Goal: Communication & Community: Connect with others

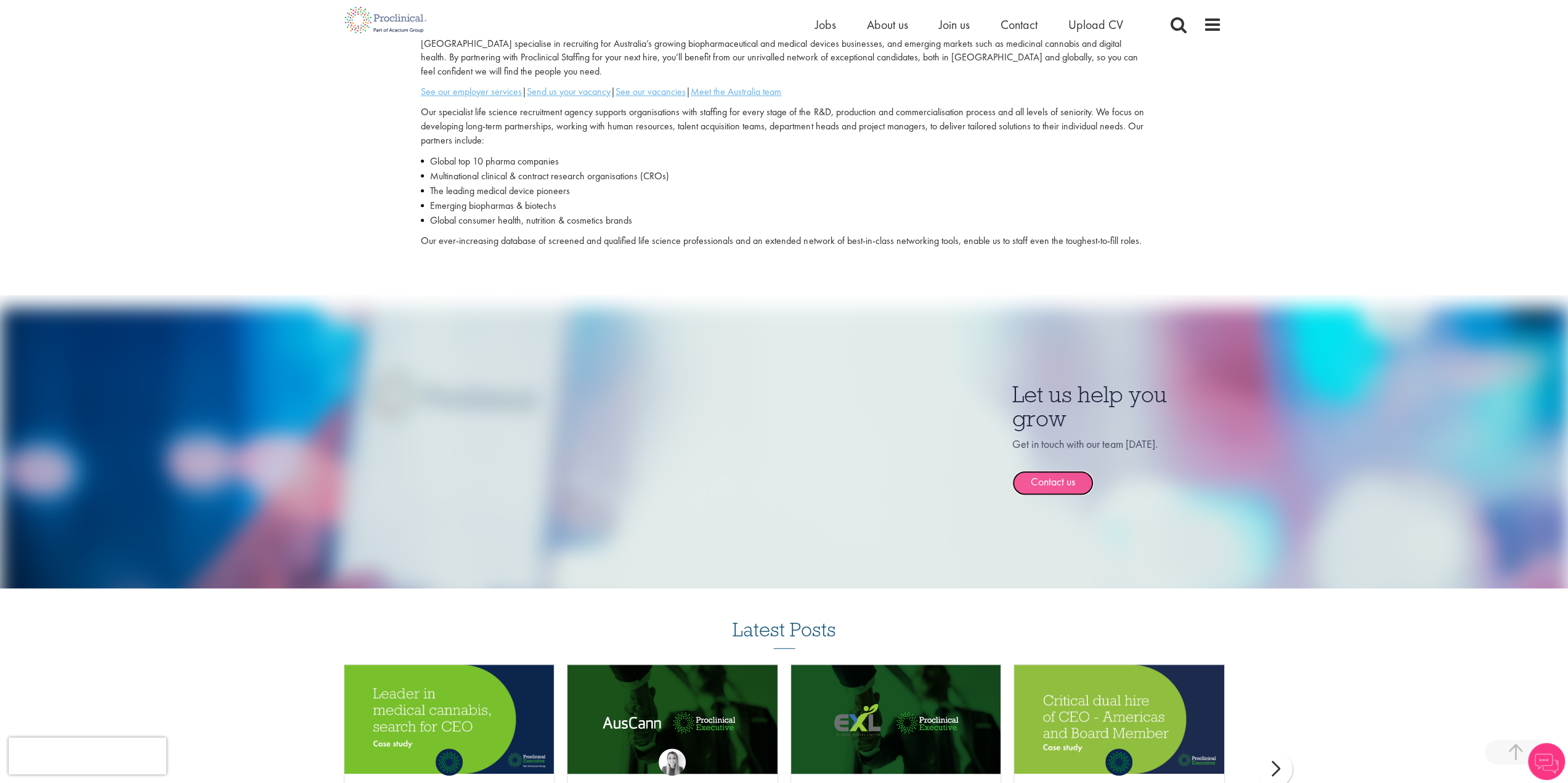
click at [1051, 470] on link "Contact us" at bounding box center [1053, 483] width 82 height 25
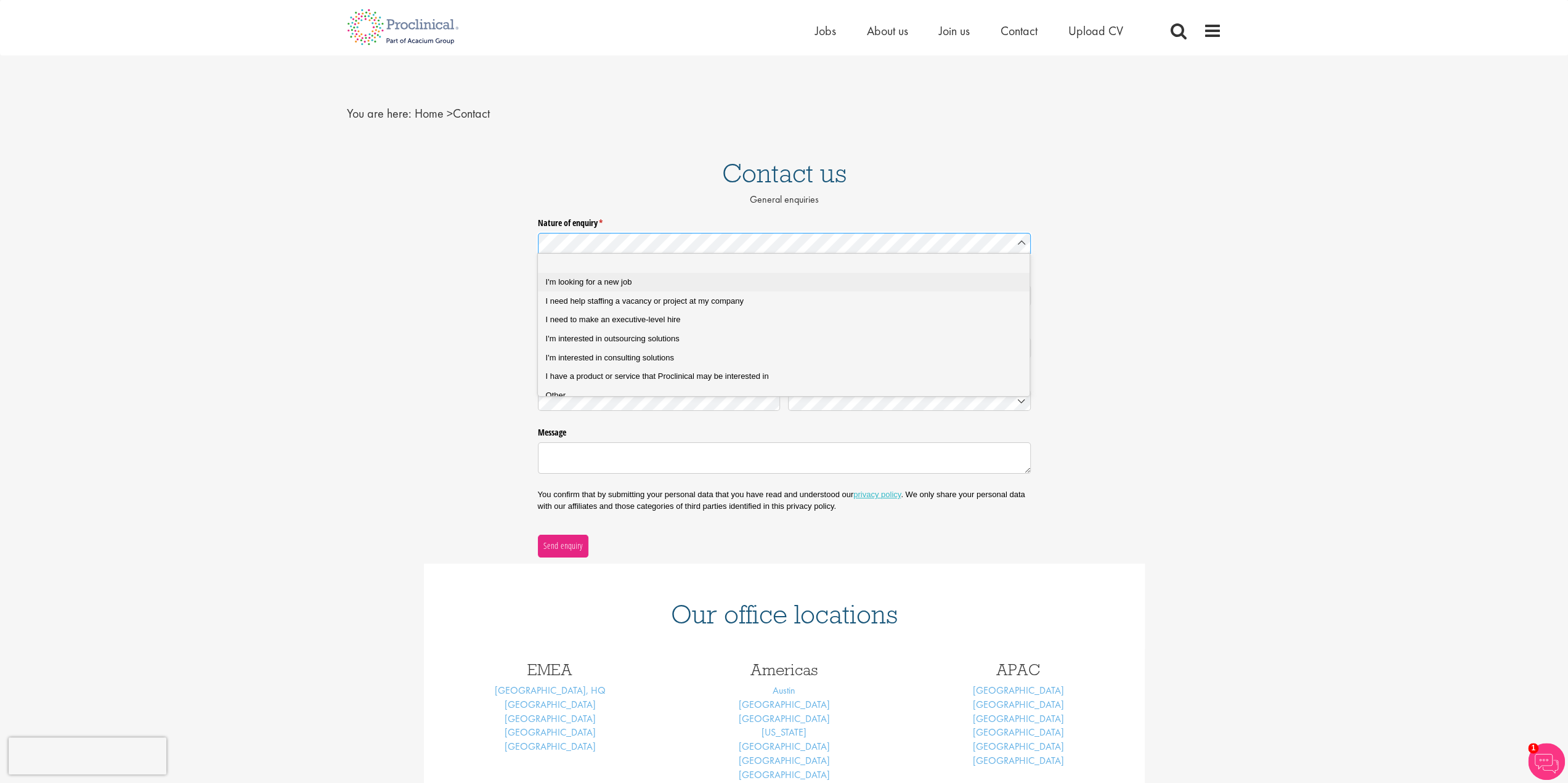
click at [693, 284] on div "I'm looking for a new job" at bounding box center [788, 282] width 485 height 11
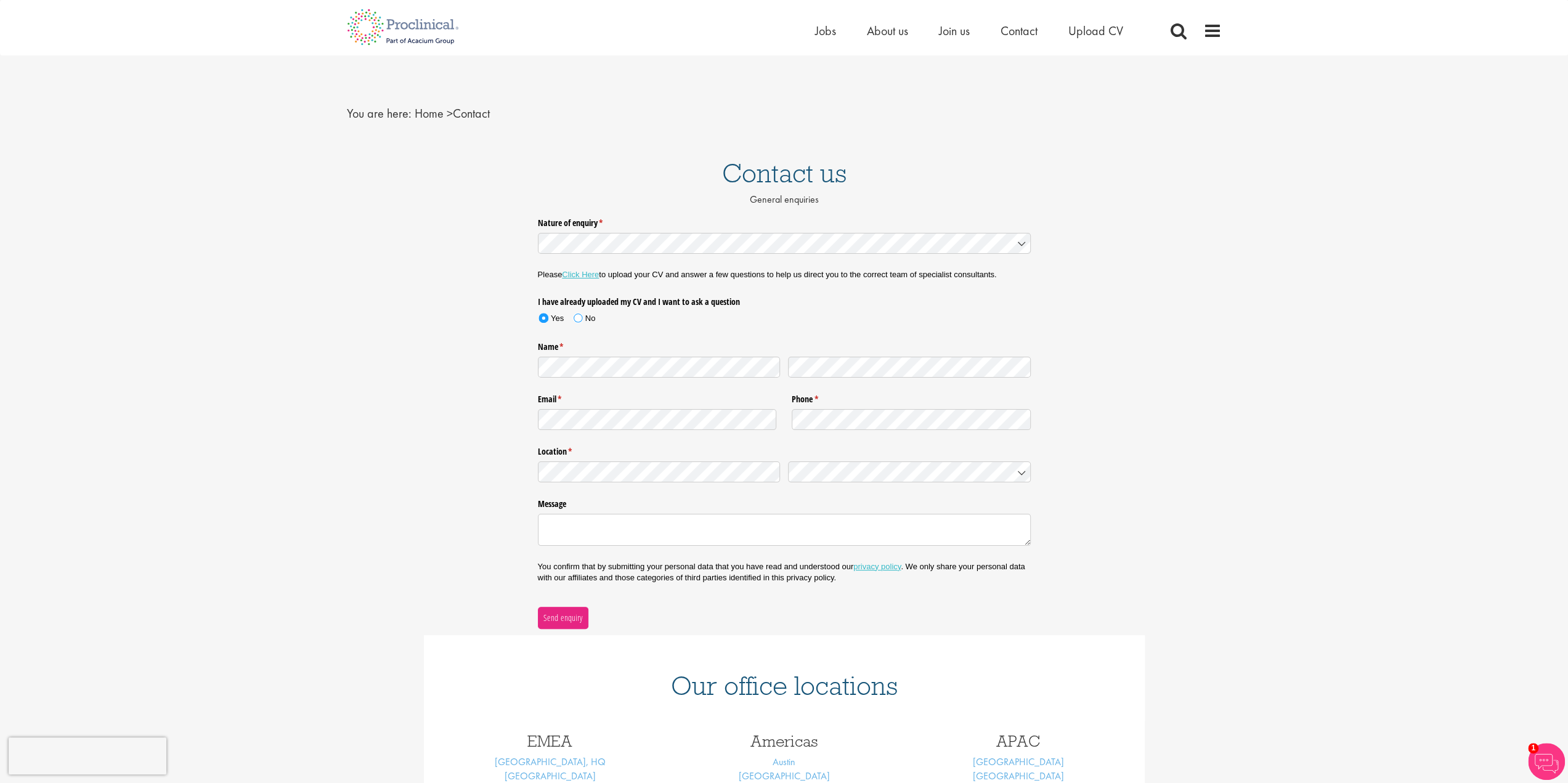
click at [586, 321] on div "No" at bounding box center [590, 318] width 11 height 11
click at [585, 273] on link "Click Here" at bounding box center [581, 274] width 37 height 9
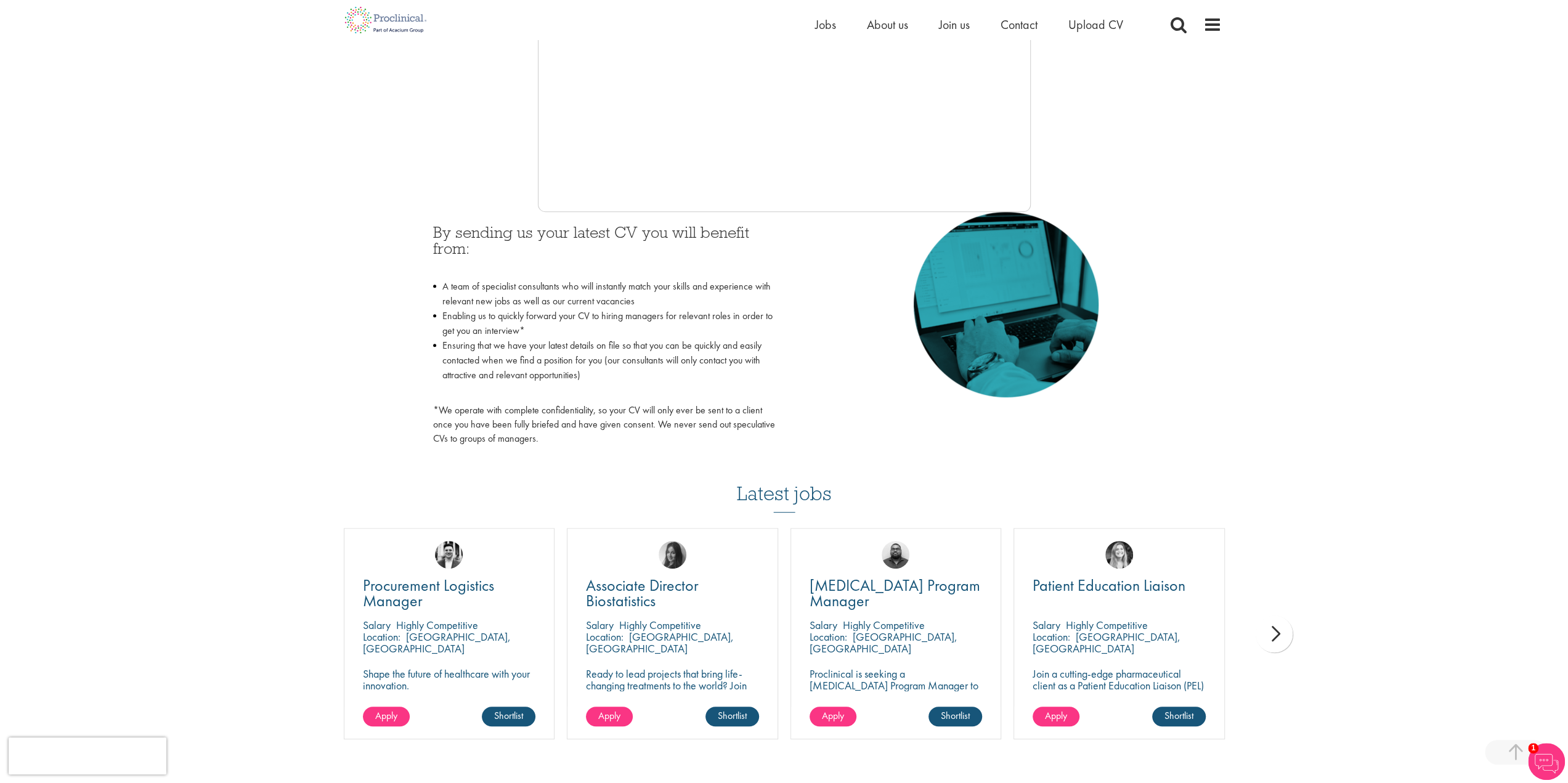
scroll to position [205, 0]
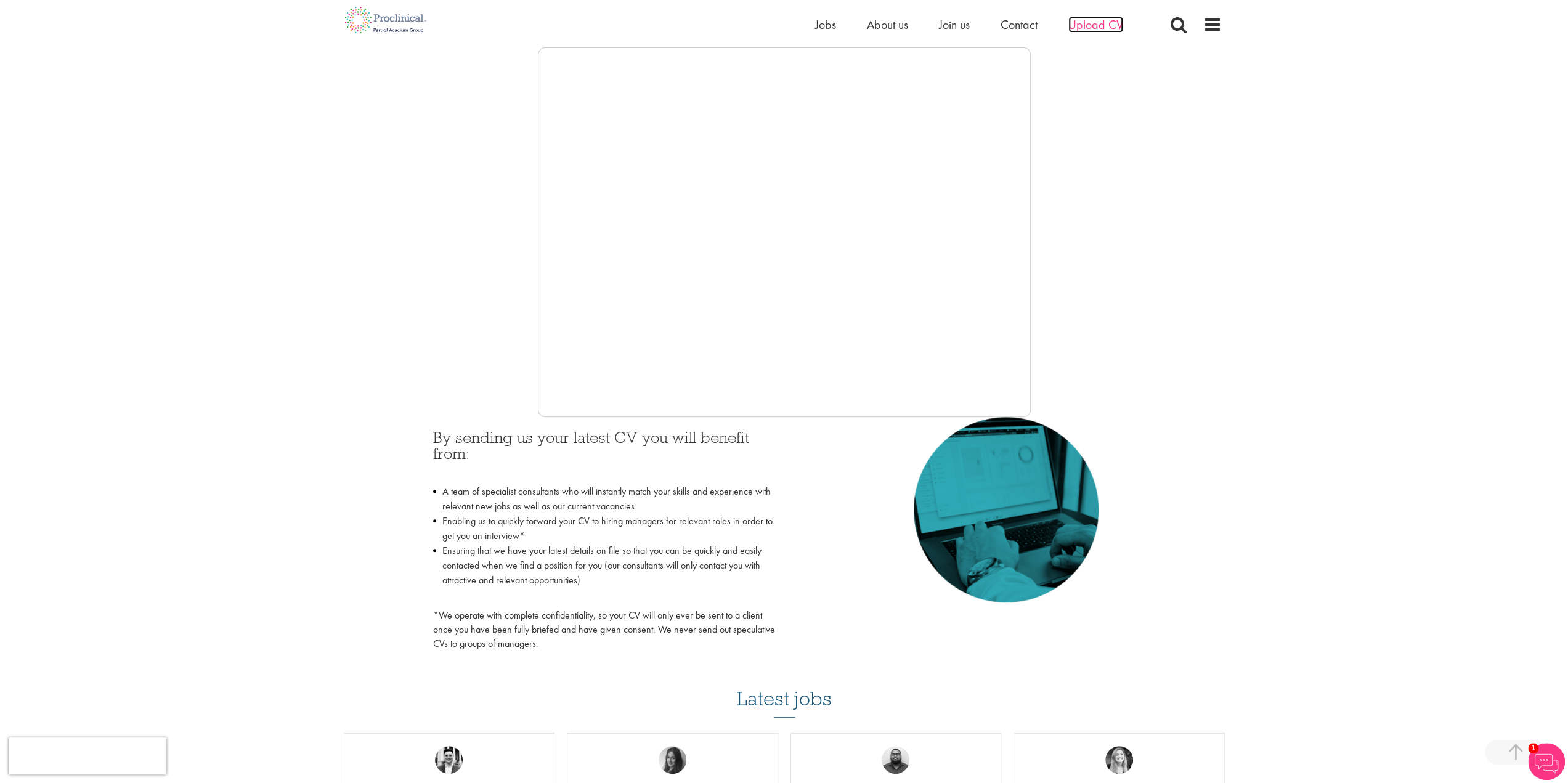
click at [1117, 25] on span "Upload CV" at bounding box center [1096, 25] width 55 height 16
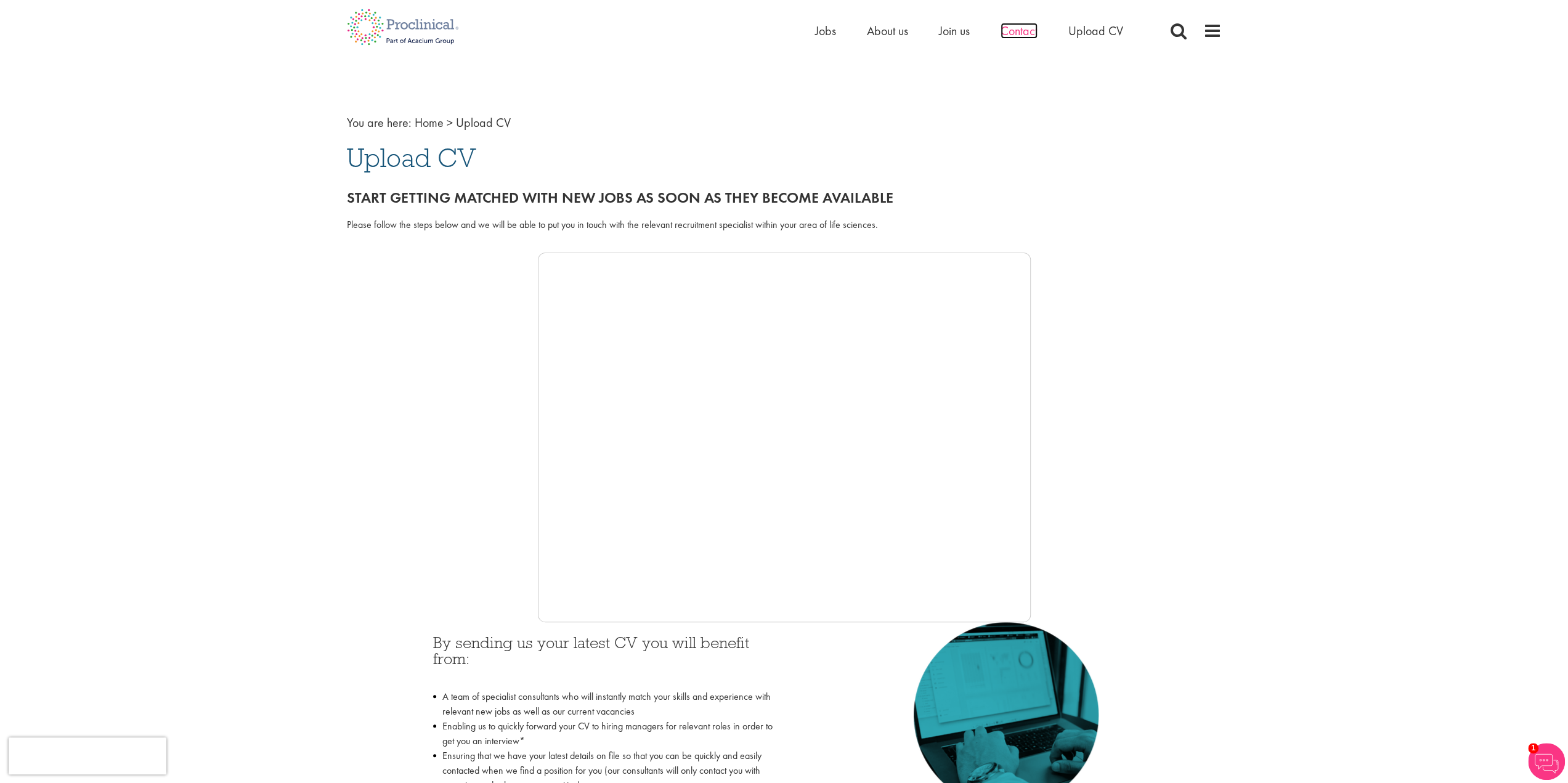
click at [1024, 34] on span "Contact" at bounding box center [1019, 31] width 37 height 16
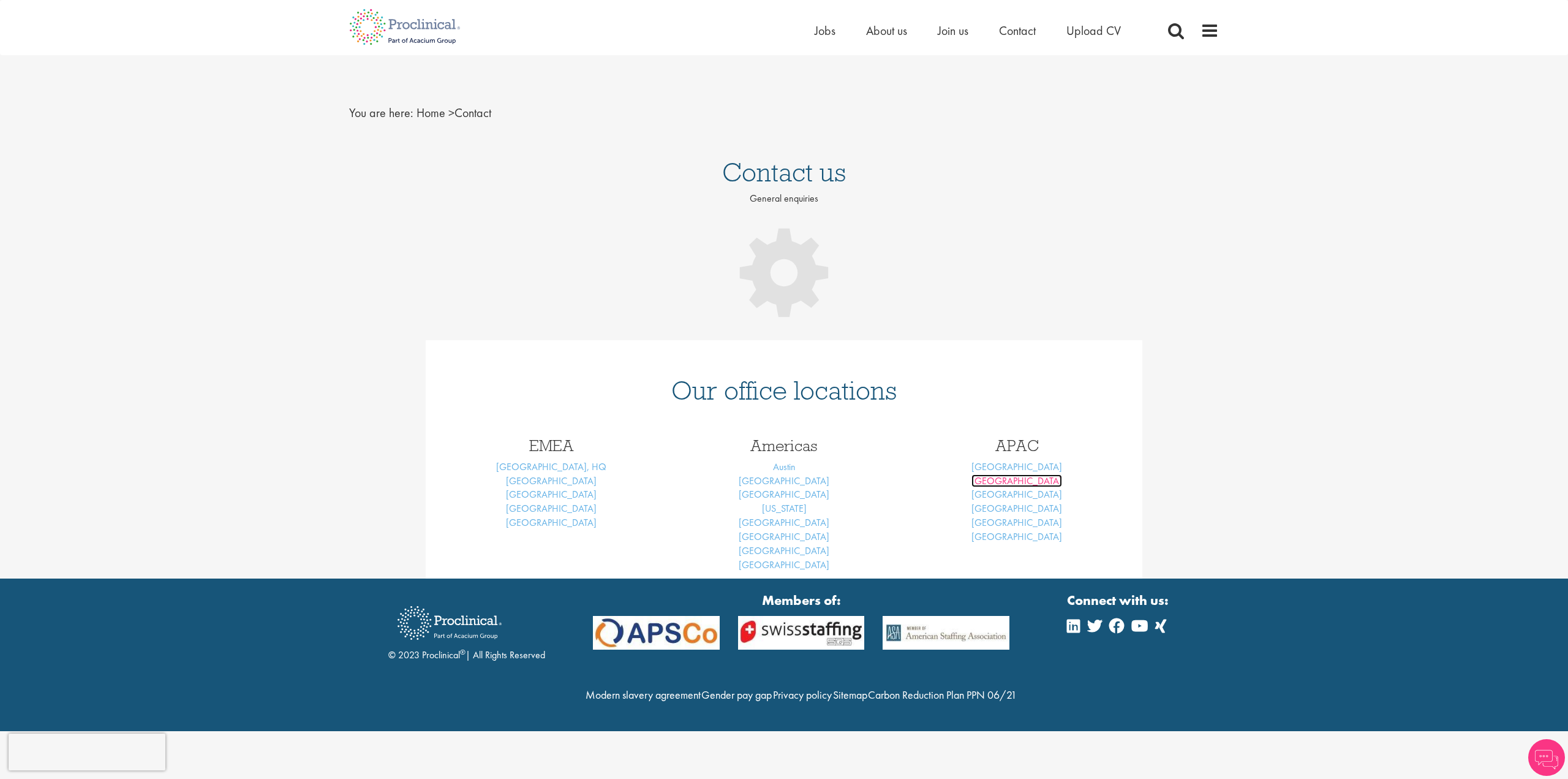
click at [1010, 480] on link "[GEOGRAPHIC_DATA]" at bounding box center [1016, 480] width 90 height 13
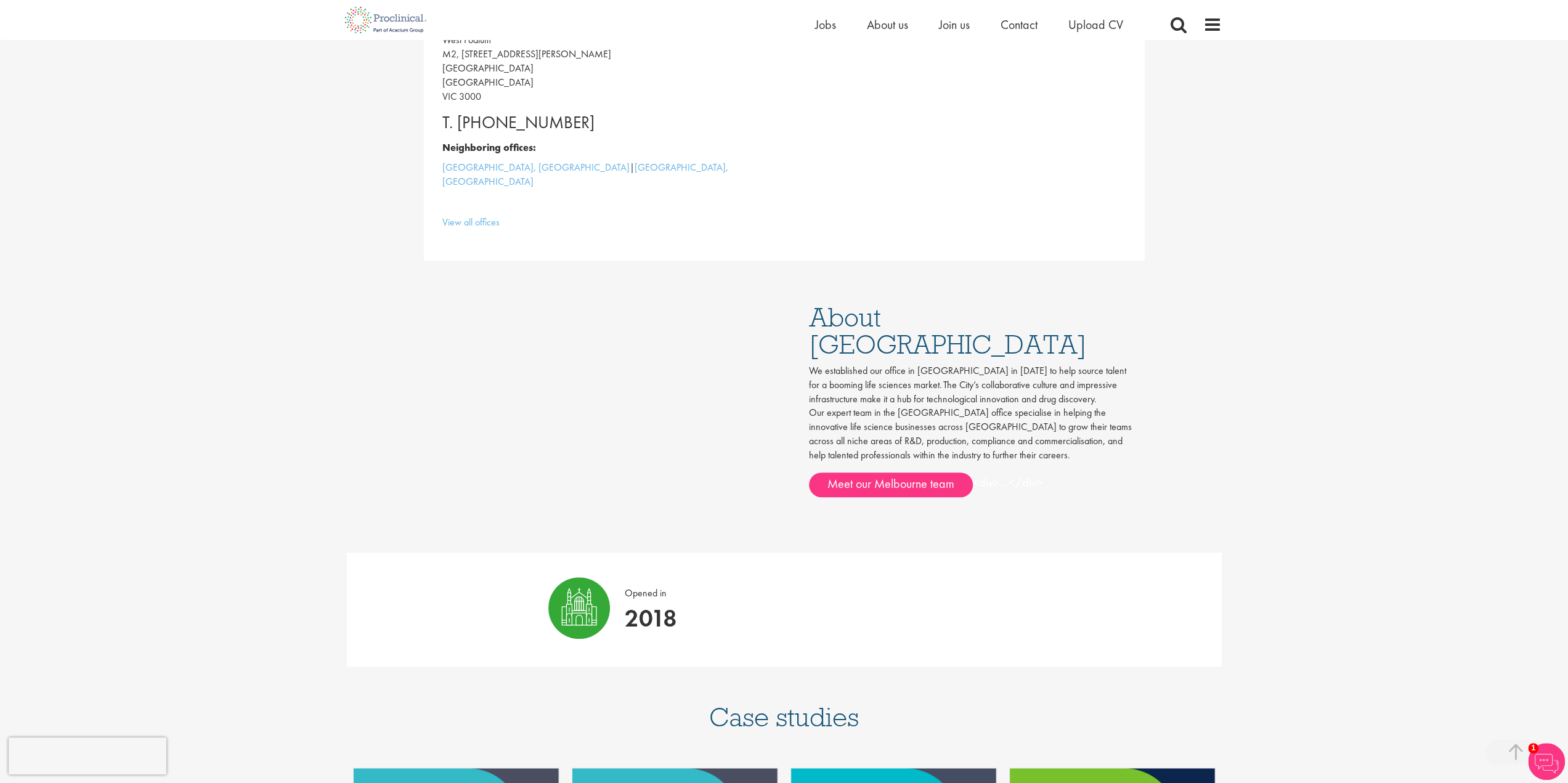
scroll to position [616, 0]
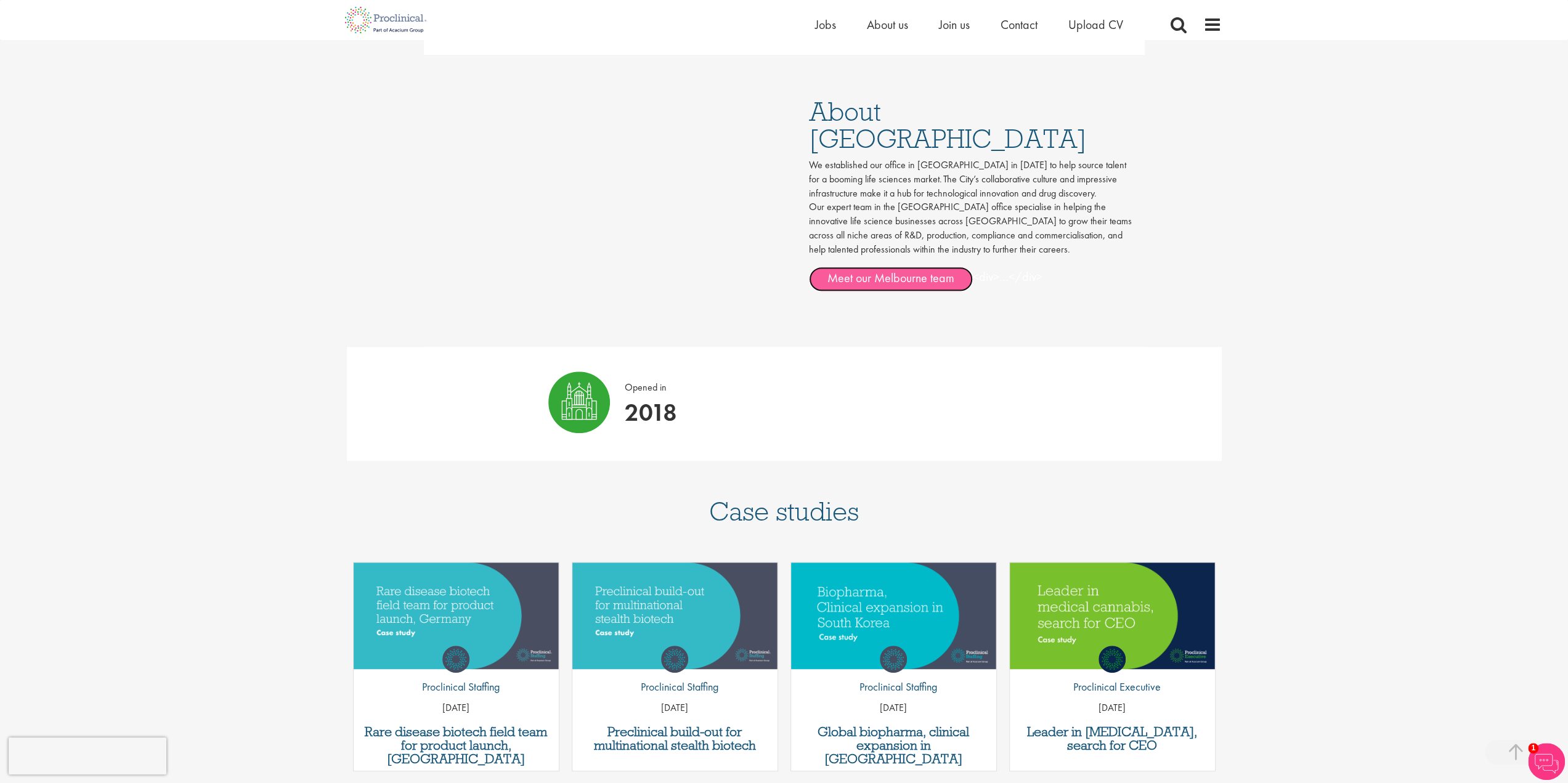
click at [902, 266] on link "Meet our Melbourne team" at bounding box center [890, 279] width 164 height 25
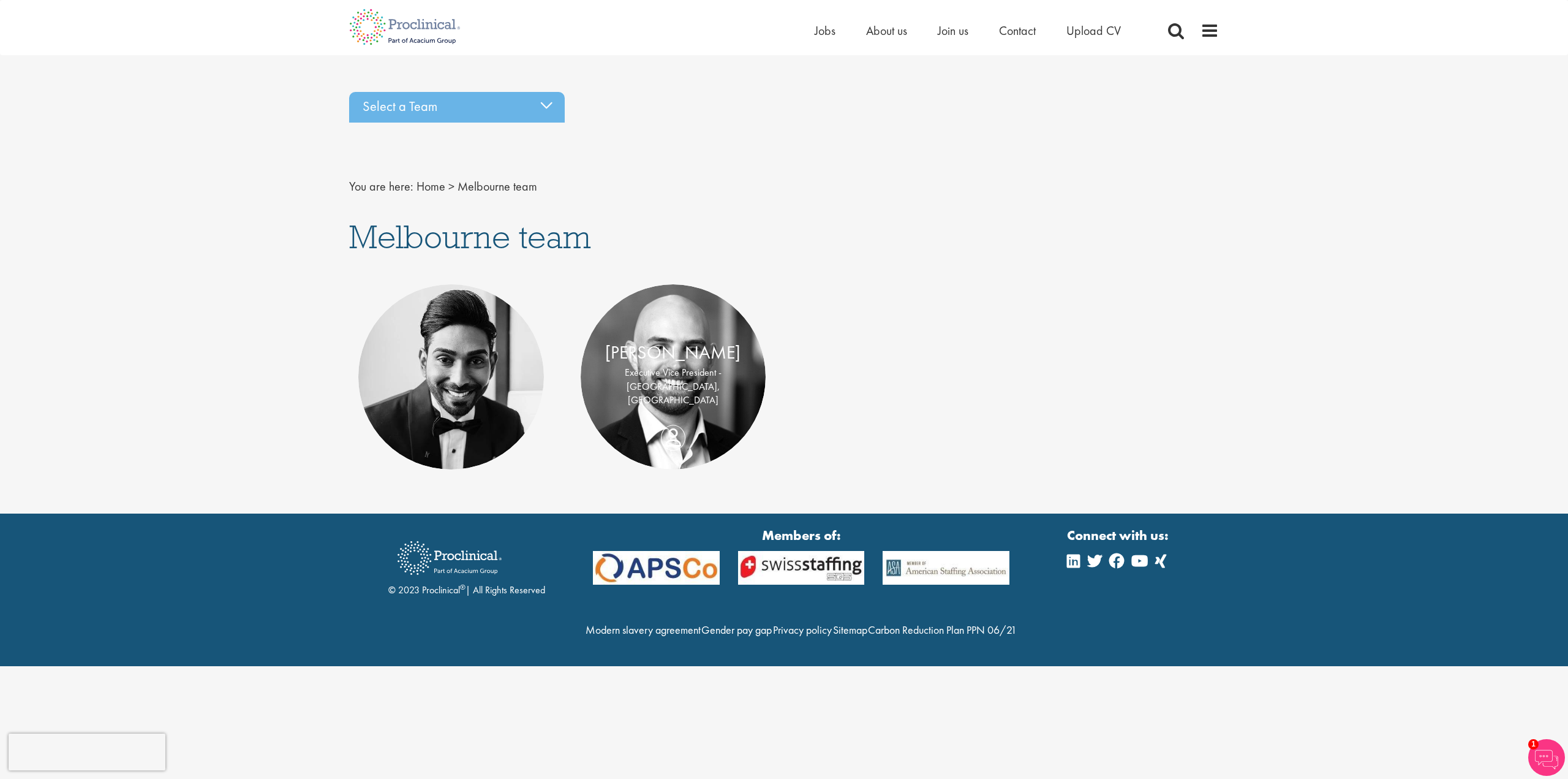
click at [680, 414] on div "[PERSON_NAME] Executive Vice President - [GEOGRAPHIC_DATA], [GEOGRAPHIC_DATA]" at bounding box center [674, 376] width 186 height 74
click at [672, 414] on div "[PERSON_NAME] Executive Vice President - [GEOGRAPHIC_DATA], [GEOGRAPHIC_DATA]" at bounding box center [674, 376] width 186 height 74
click at [664, 364] on link "[PERSON_NAME]" at bounding box center [673, 352] width 135 height 23
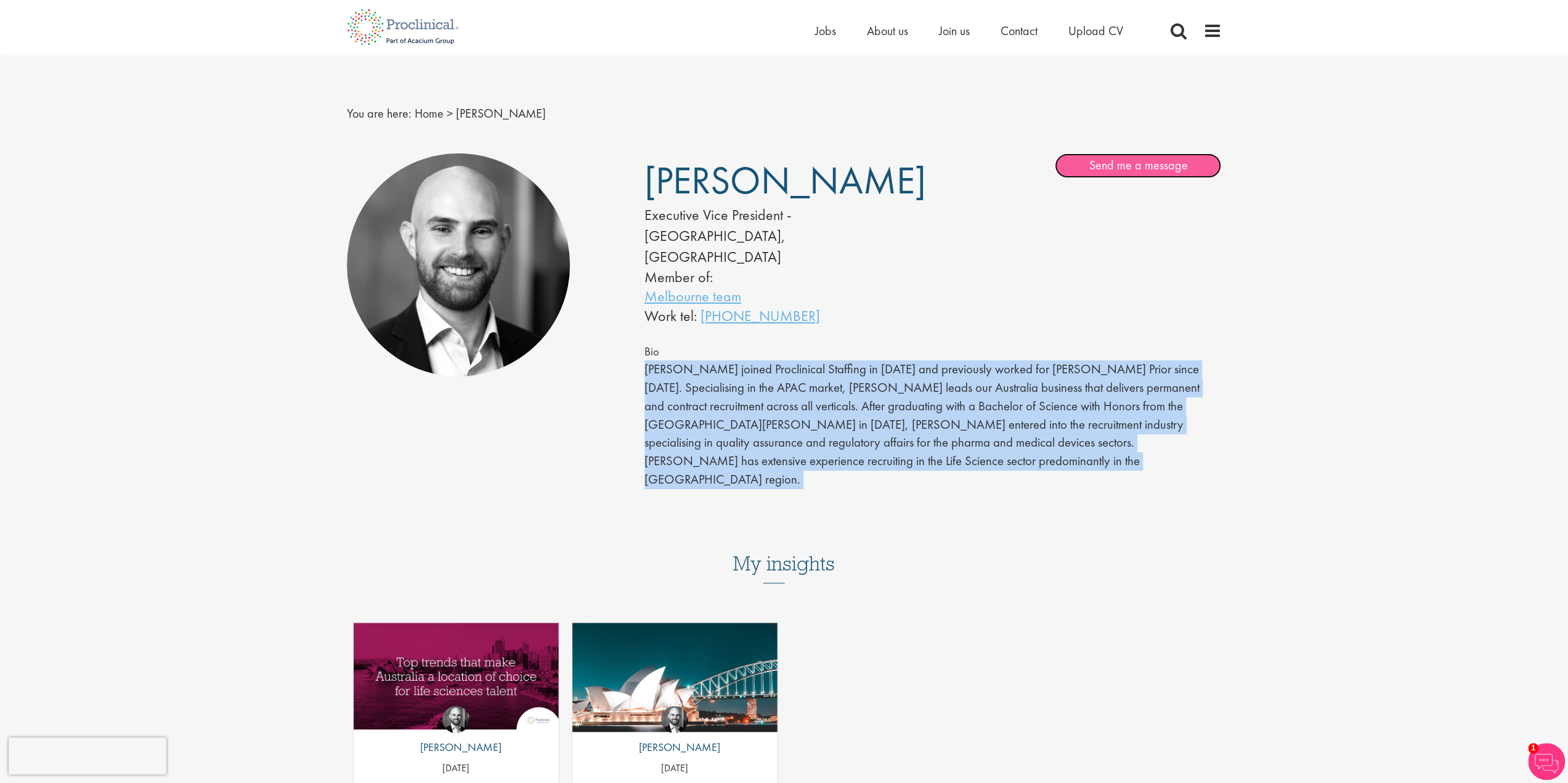
click at [1168, 164] on link "Send me a message" at bounding box center [1138, 166] width 166 height 25
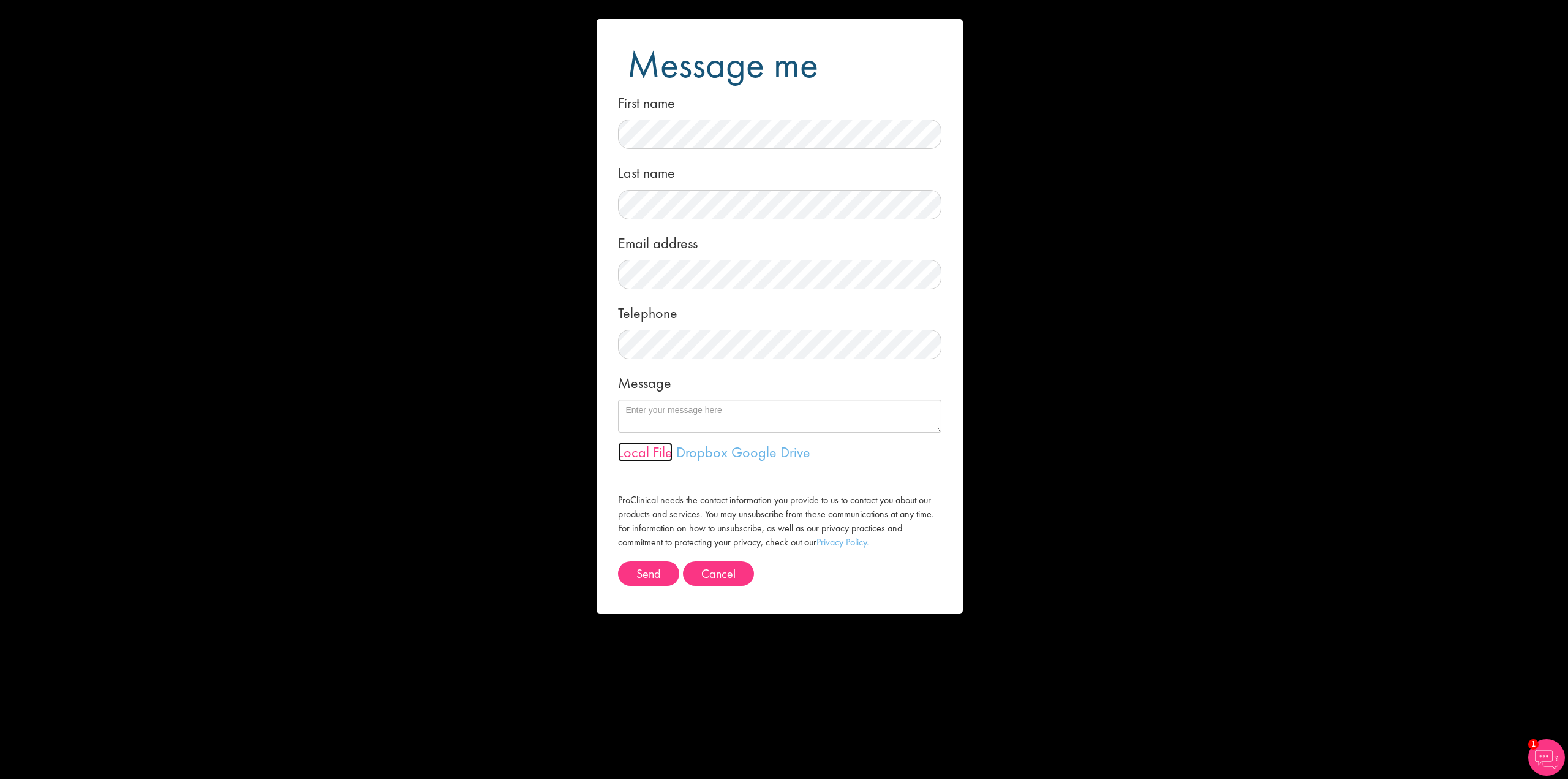
click at [660, 451] on link "Local File" at bounding box center [645, 451] width 55 height 19
click at [647, 416] on textarea "Message" at bounding box center [779, 416] width 323 height 33
paste textarea "Dear Proclinical Team, I am writing to introduce myself. I am a biotech and med…"
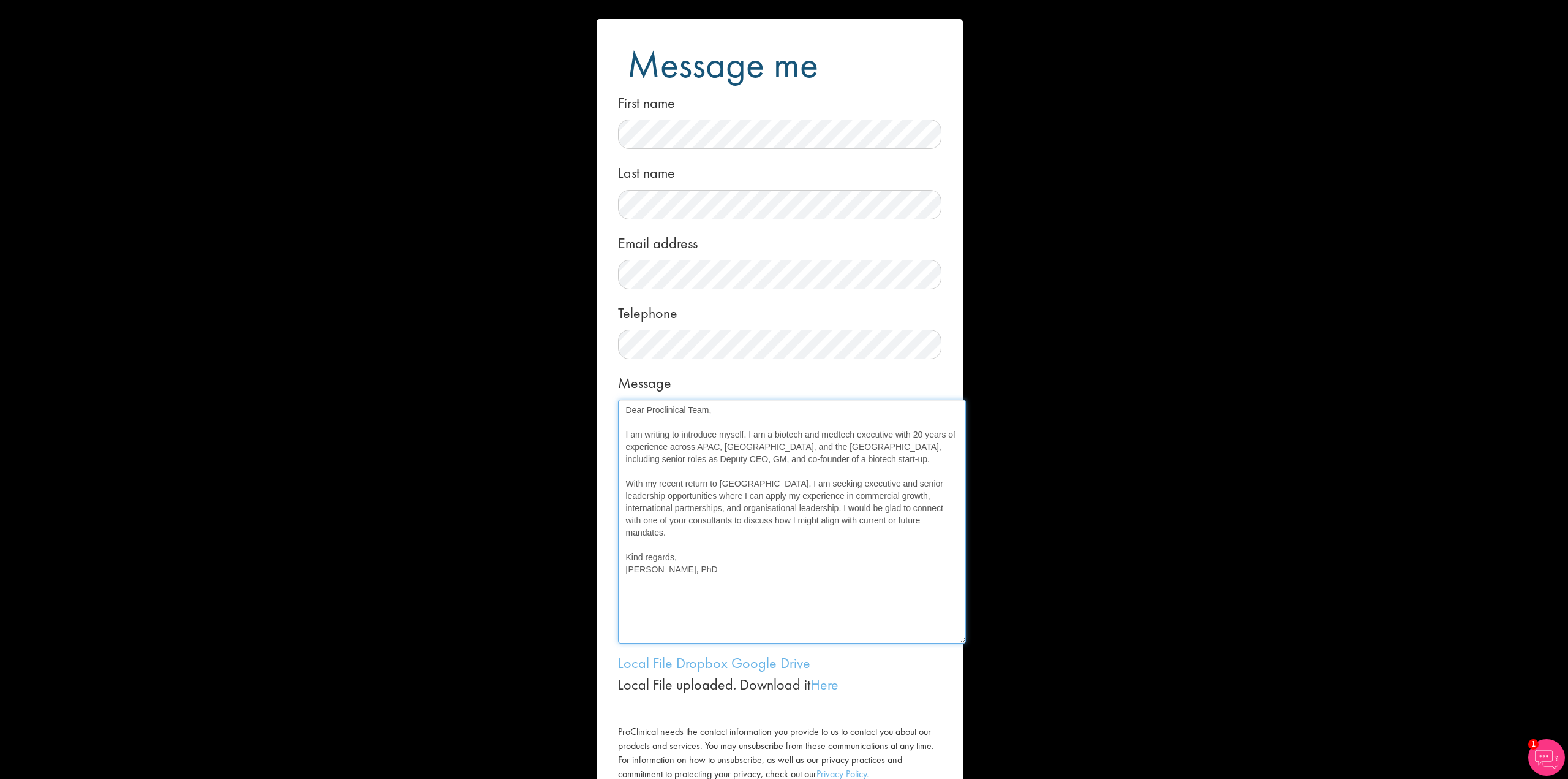
drag, startPoint x: 936, startPoint y: 431, endPoint x: 960, endPoint y: 642, distance: 212.4
click at [960, 642] on textarea "Dear Proclinical Team, I am writing to introduce myself. I am a biotech and med…" at bounding box center [792, 521] width 348 height 244
drag, startPoint x: 892, startPoint y: 508, endPoint x: 671, endPoint y: 523, distance: 221.5
click at [671, 523] on textarea "Dear Proclinical Team, I am writing to introduce myself. I am a biotech and med…" at bounding box center [792, 521] width 348 height 244
click at [810, 589] on textarea "Dear Proclinical Team, I am writing to introduce myself. I am a biotech and med…" at bounding box center [792, 521] width 348 height 244
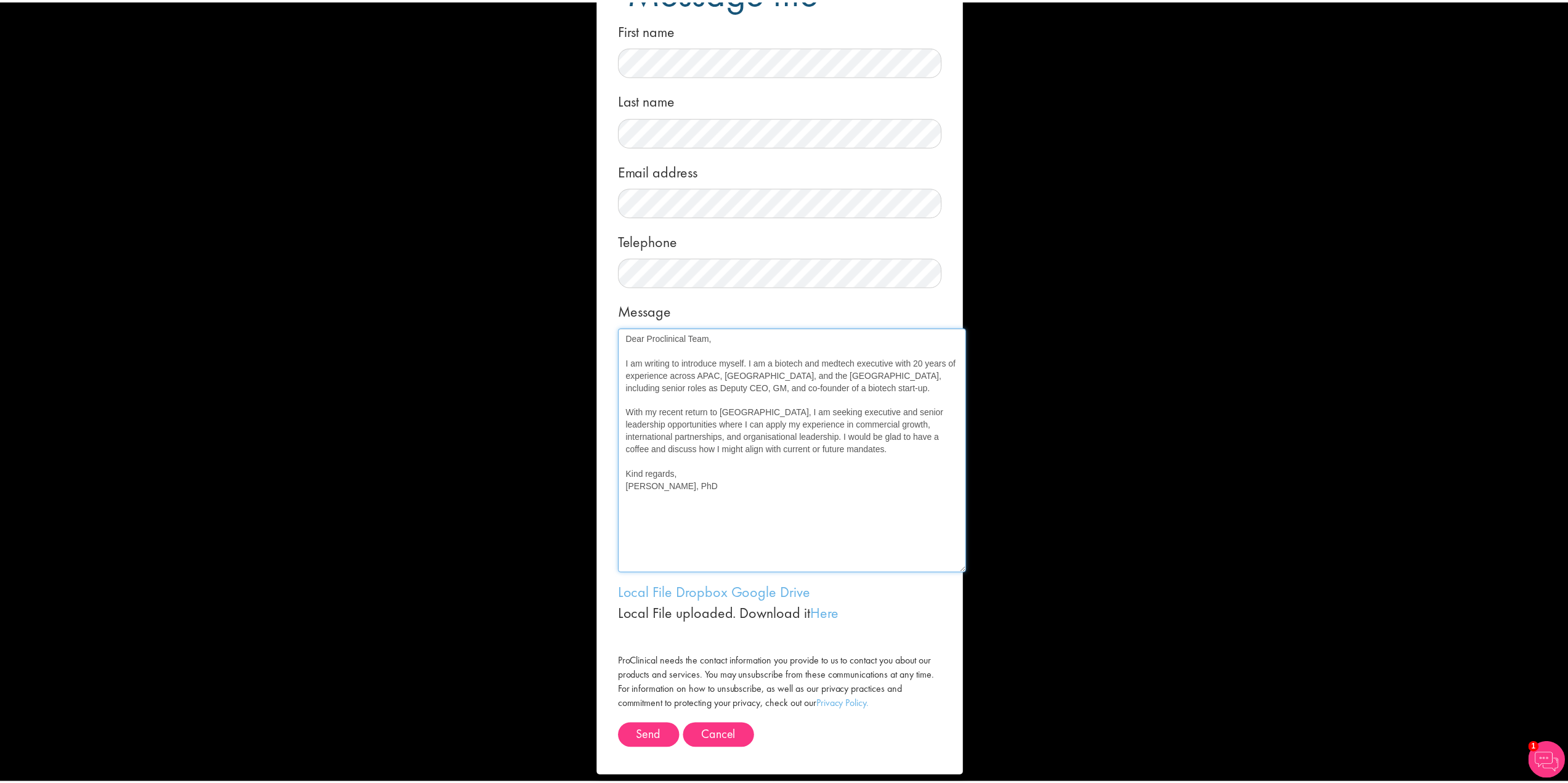
scroll to position [85, 0]
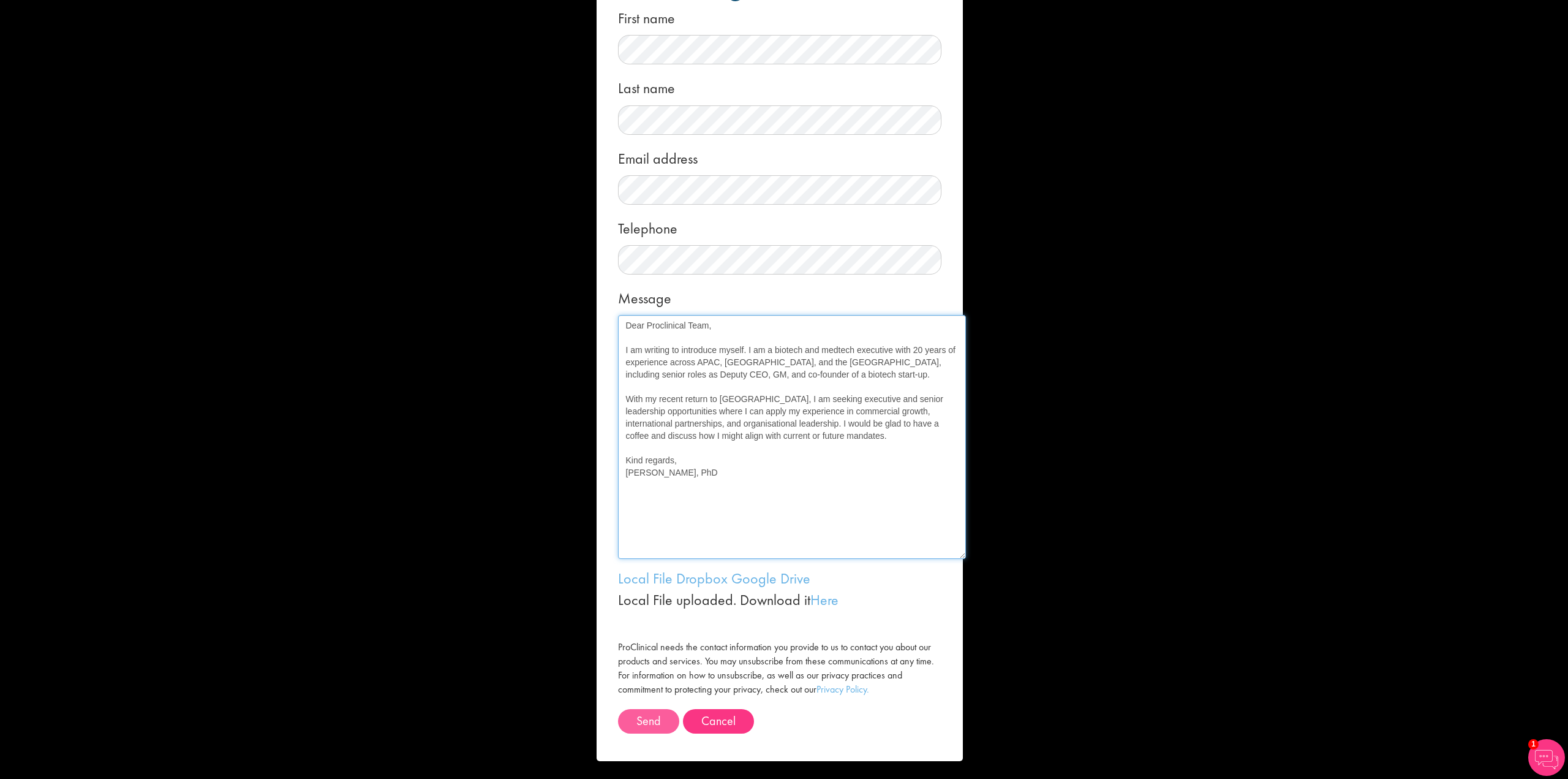
type textarea "Dear Proclinical Team, I am writing to introduce myself. I am a biotech and med…"
click at [663, 720] on button "Send" at bounding box center [648, 721] width 61 height 25
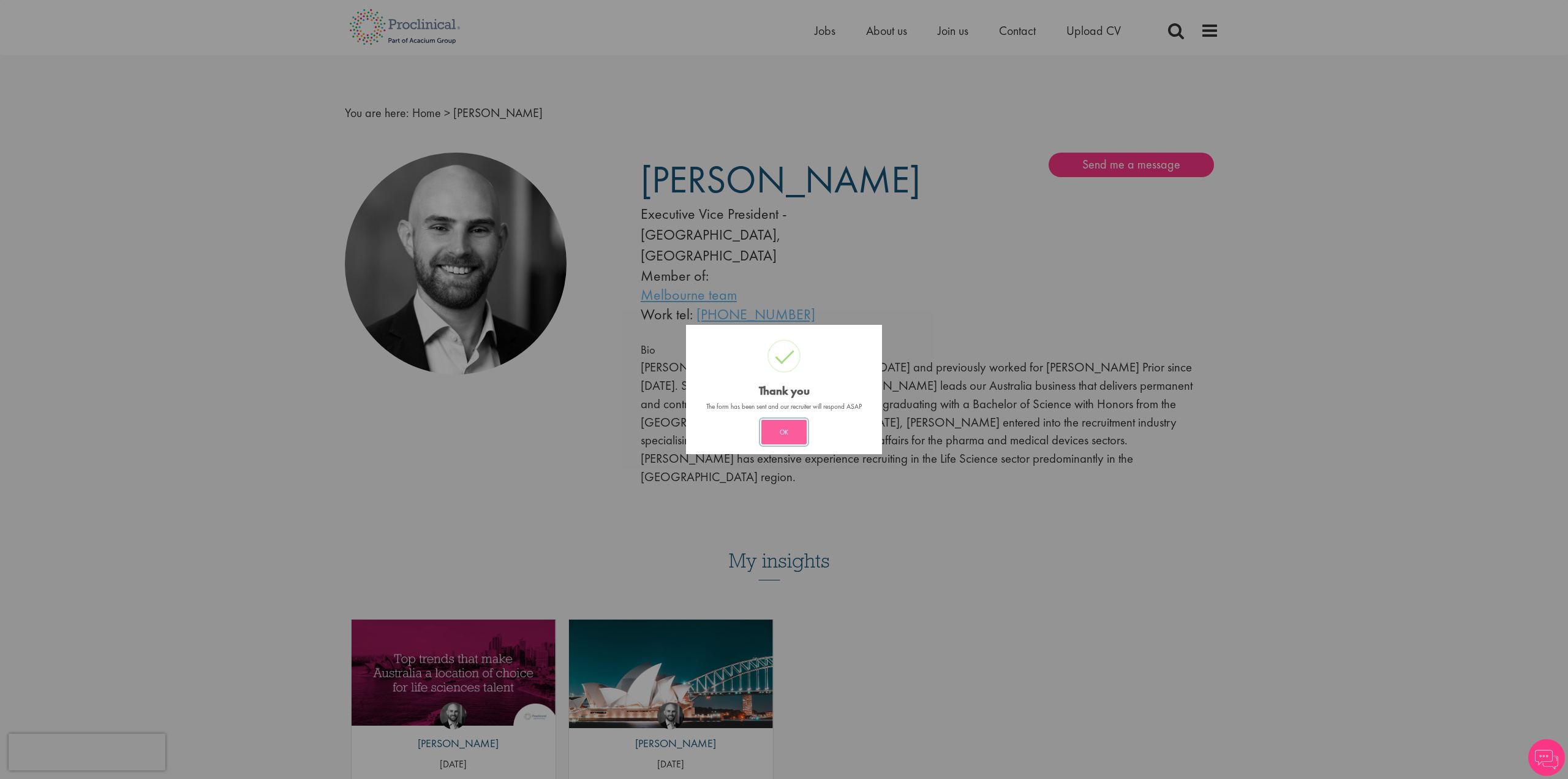
click at [795, 440] on button "OK" at bounding box center [784, 432] width 45 height 25
